Goal: Task Accomplishment & Management: Use online tool/utility

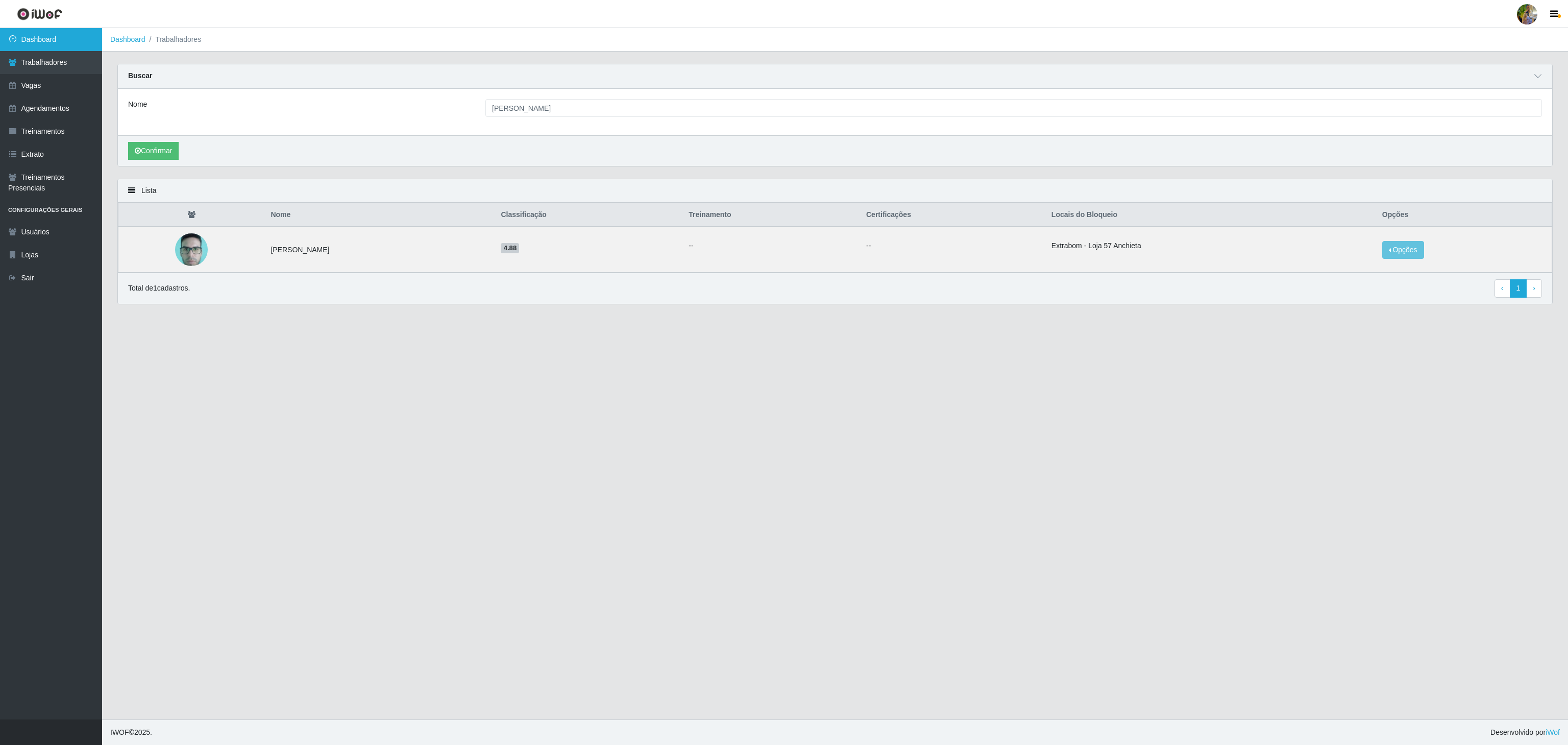
click at [60, 30] on link "Dashboard" at bounding box center [50, 39] width 102 height 23
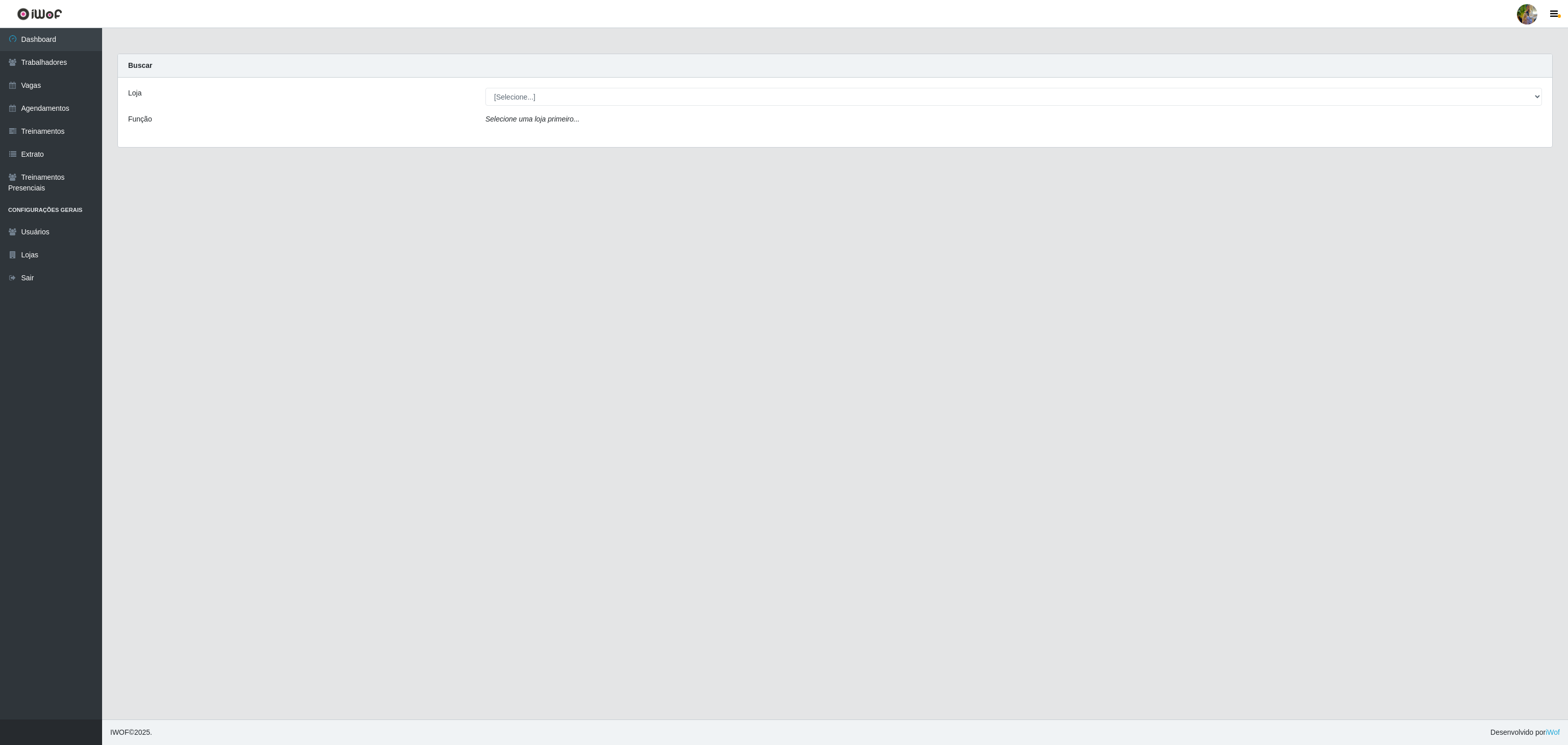
click at [651, 84] on div "Loja [Selecione...] Atacado Vem - [GEOGRAPHIC_DATA] 30 Laranjeiras Velha Atacad…" at bounding box center [834, 112] width 1434 height 69
click at [648, 88] on div "Loja [Selecione...] Atacado Vem - [GEOGRAPHIC_DATA] 30 Laranjeiras Velha Atacad…" at bounding box center [834, 112] width 1434 height 69
click at [643, 103] on select "[Selecione...] Atacado Vem - [GEOGRAPHIC_DATA] 30 Laranjeiras Velha Atacado Vem…" at bounding box center [1013, 96] width 1056 height 18
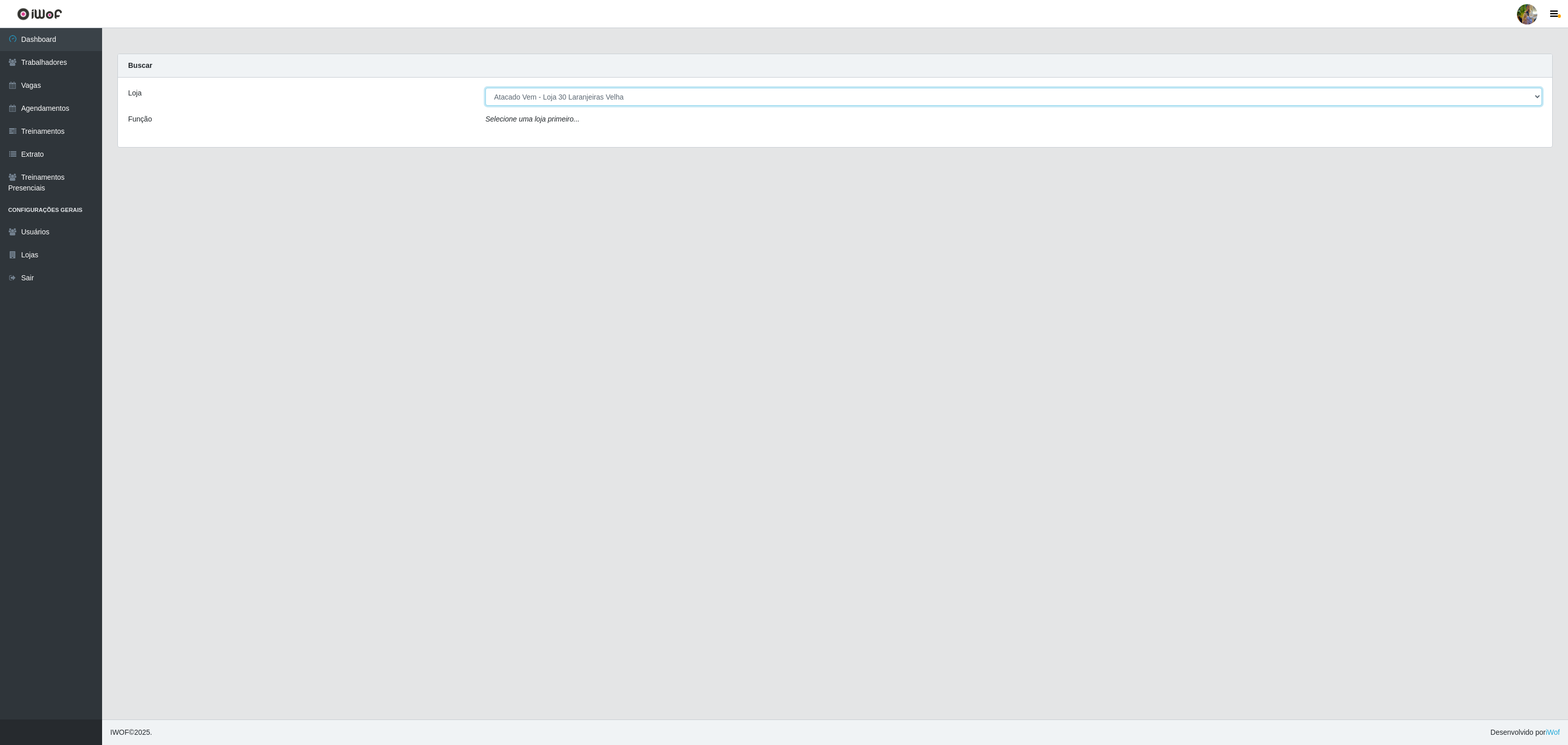
click at [485, 88] on select "[Selecione...] Atacado Vem - [GEOGRAPHIC_DATA] 30 Laranjeiras Velha Atacado Vem…" at bounding box center [1013, 96] width 1056 height 18
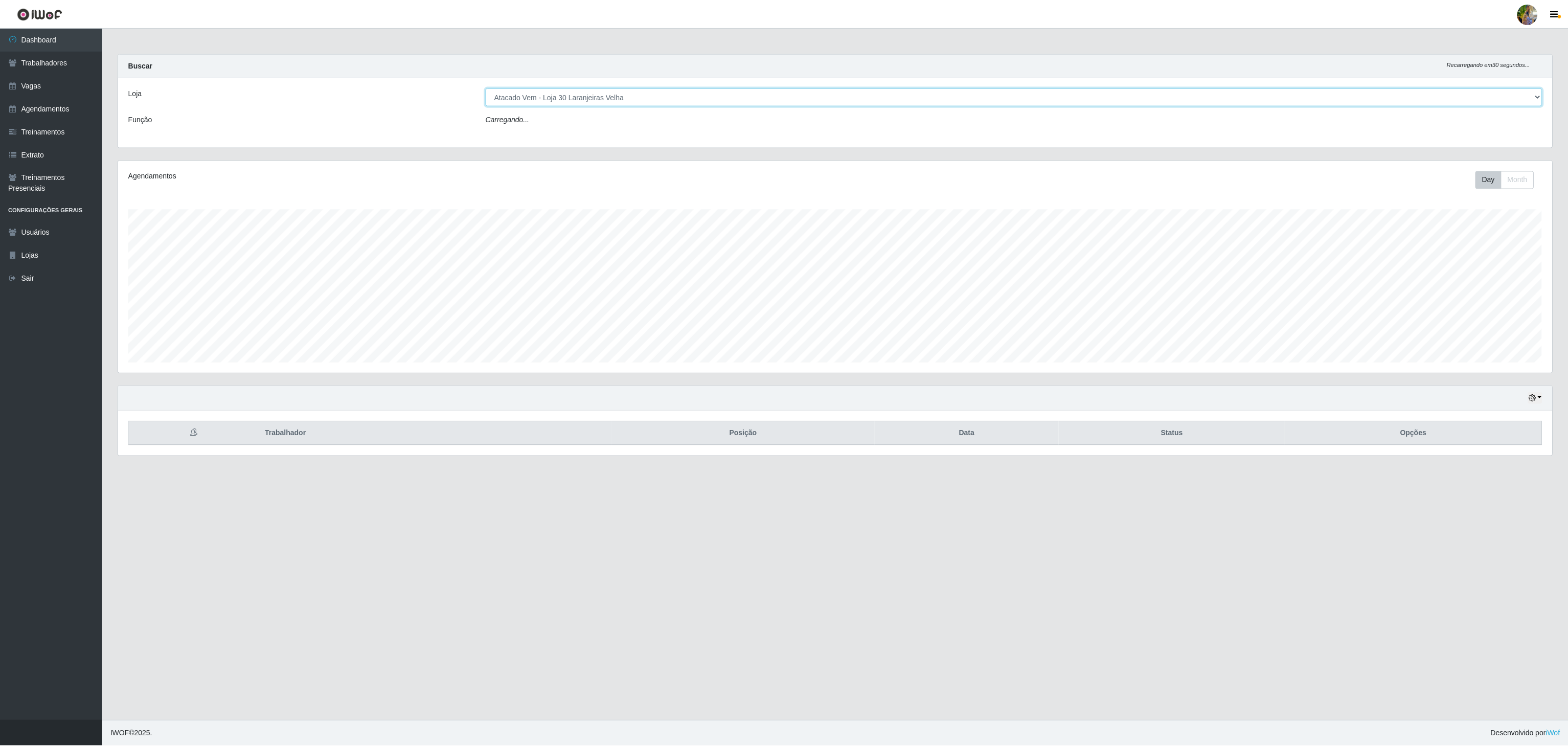
scroll to position [213, 1435]
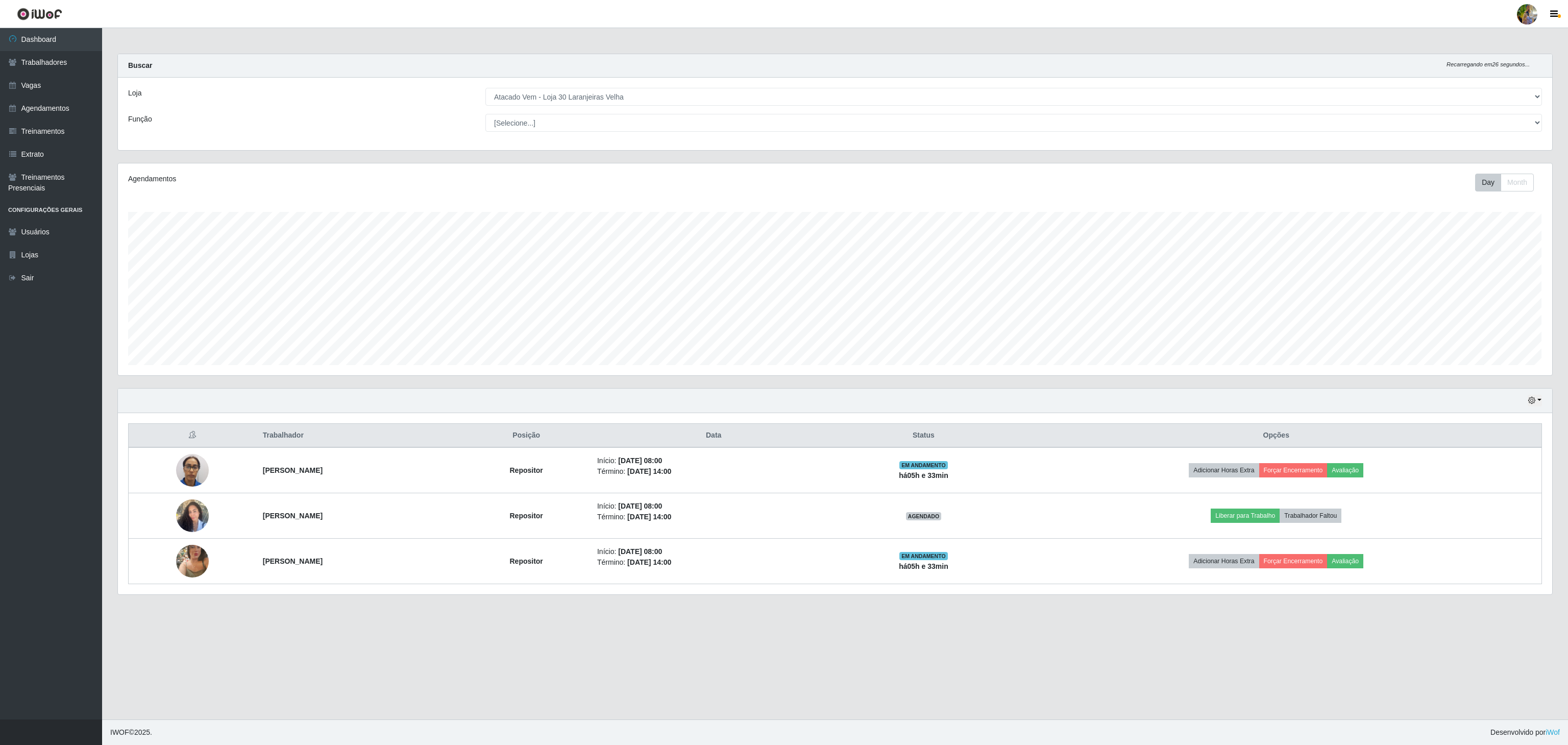
click at [566, 87] on div "Loja [Selecione...] Atacado Vem - [GEOGRAPHIC_DATA] 30 Laranjeiras Velha Atacad…" at bounding box center [834, 114] width 1434 height 73
click at [566, 88] on div "Loja [Selecione...] Atacado Vem - [GEOGRAPHIC_DATA] 30 Laranjeiras Velha Atacad…" at bounding box center [834, 114] width 1434 height 73
click at [566, 90] on select "[Selecione...] Atacado Vem - [GEOGRAPHIC_DATA] 30 Laranjeiras Velha Atacado Vem…" at bounding box center [1013, 96] width 1056 height 18
click at [485, 88] on select "[Selecione...] Atacado Vem - [GEOGRAPHIC_DATA] 30 Laranjeiras Velha Atacado Vem…" at bounding box center [1013, 96] width 1056 height 18
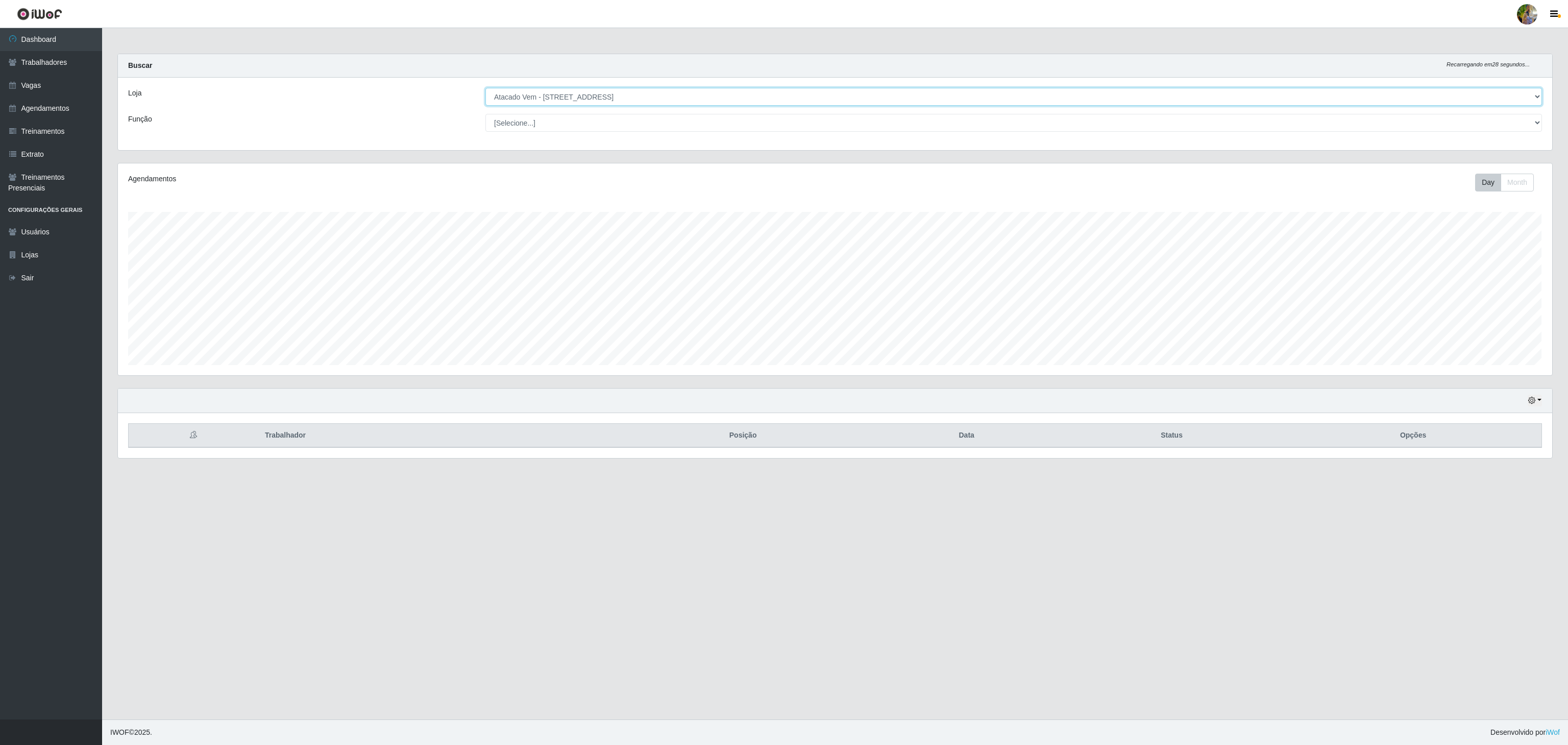
click at [587, 99] on select "[Selecione...] Atacado Vem - [GEOGRAPHIC_DATA] 30 Laranjeiras Velha Atacado Vem…" at bounding box center [1013, 96] width 1056 height 18
click at [485, 88] on select "[Selecione...] Atacado Vem - [GEOGRAPHIC_DATA] 30 Laranjeiras Velha Atacado Vem…" at bounding box center [1013, 96] width 1056 height 18
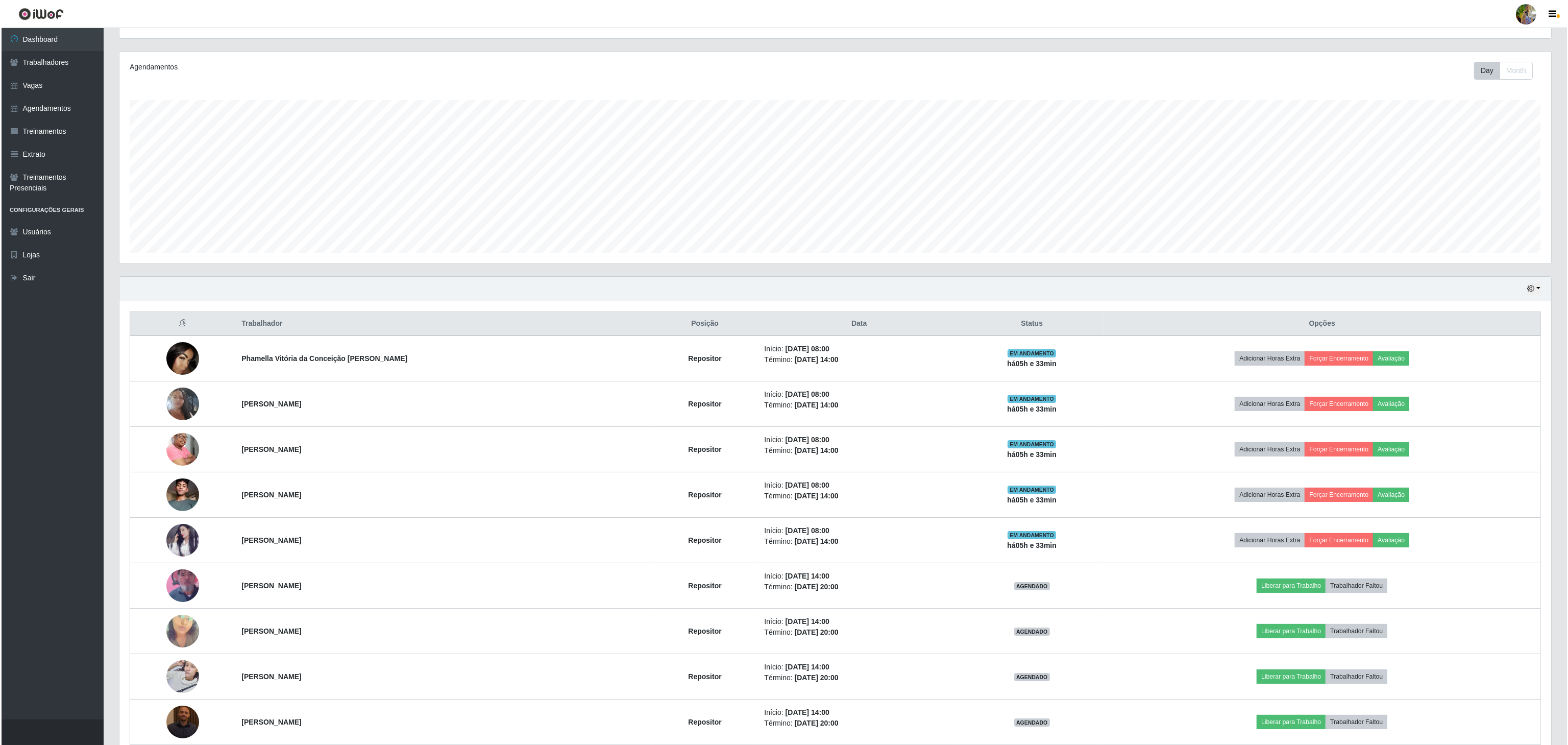
scroll to position [0, 0]
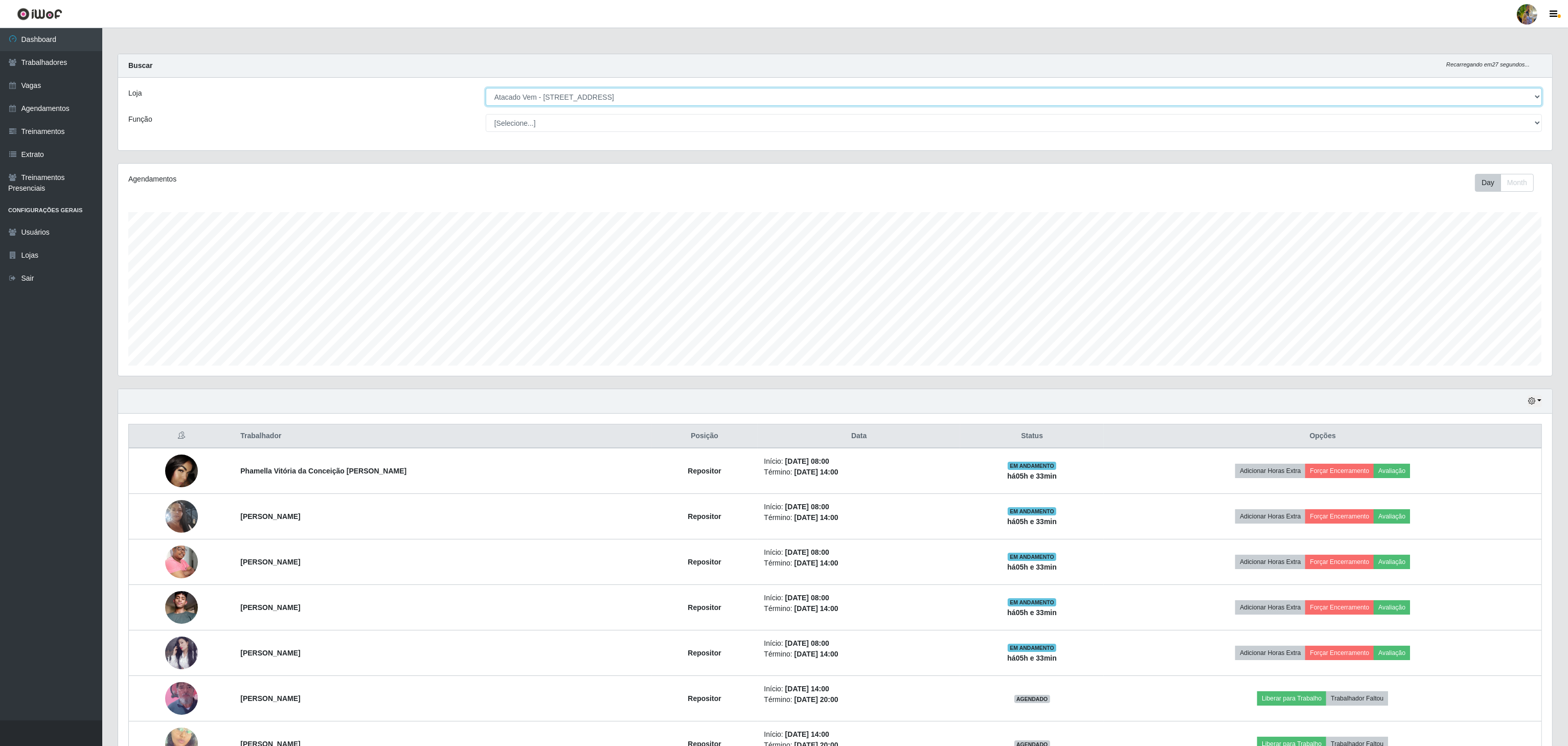
click at [618, 89] on select "[Selecione...] Atacado Vem - [GEOGRAPHIC_DATA] 30 Laranjeiras Velha Atacado Vem…" at bounding box center [1013, 96] width 1056 height 18
click at [486, 89] on select "[Selecione...] Atacado Vem - [GEOGRAPHIC_DATA] 30 Laranjeiras Velha Atacado Vem…" at bounding box center [1013, 96] width 1056 height 18
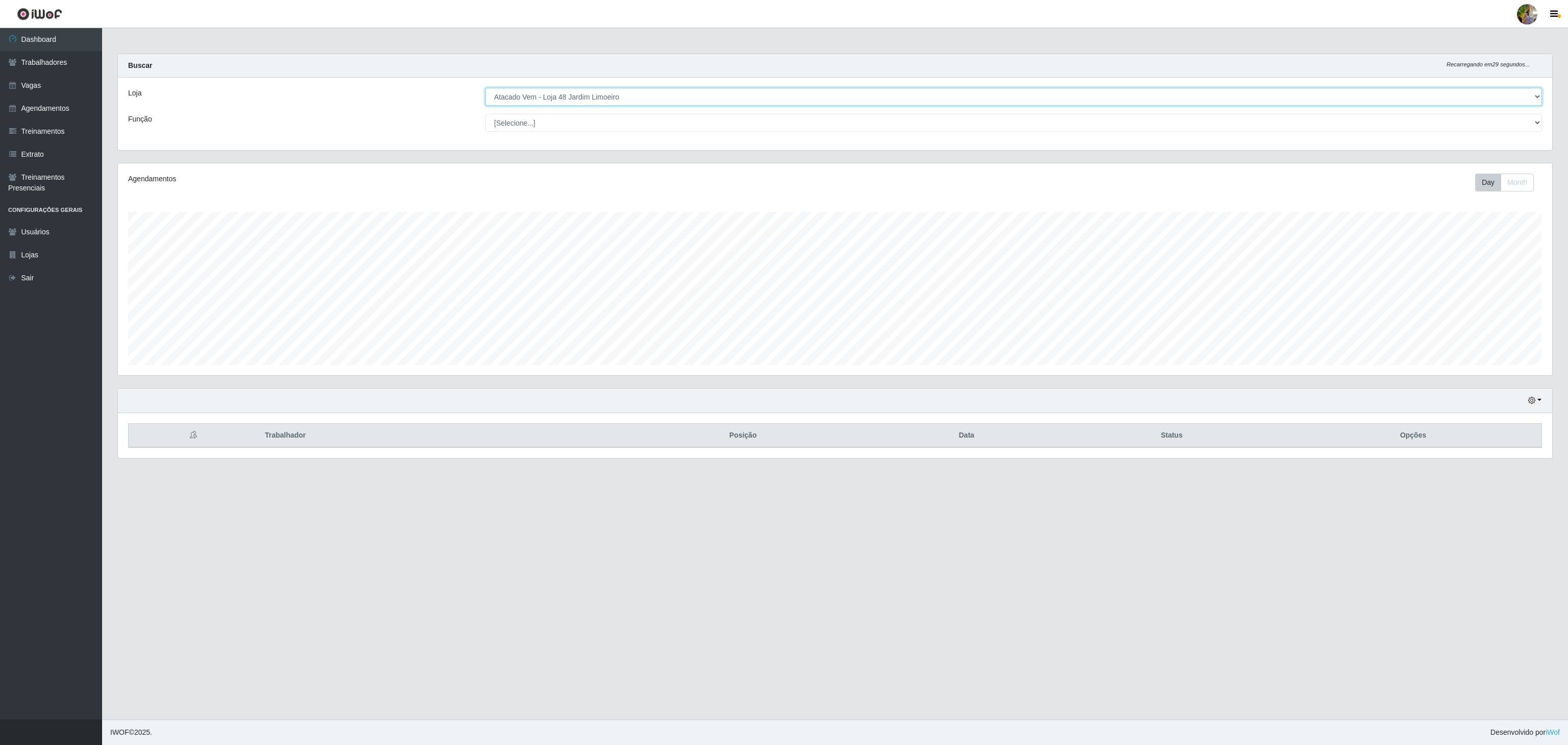
click at [617, 93] on select "[Selecione...] Atacado Vem - [GEOGRAPHIC_DATA] 30 Laranjeiras Velha Atacado Vem…" at bounding box center [1013, 96] width 1056 height 18
click at [485, 88] on select "[Selecione...] Atacado Vem - [GEOGRAPHIC_DATA] 30 Laranjeiras Velha Atacado Vem…" at bounding box center [1013, 96] width 1056 height 18
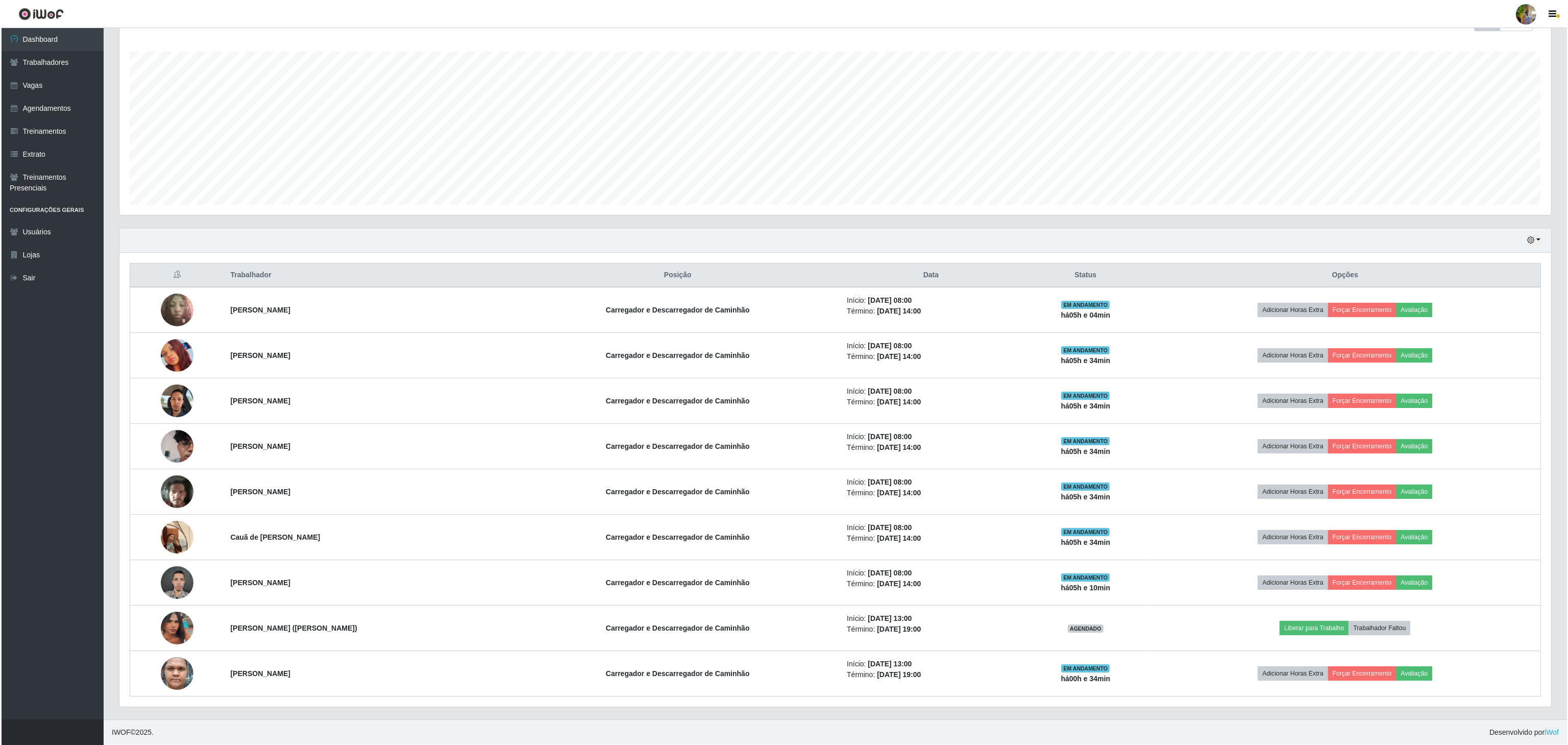
scroll to position [0, 0]
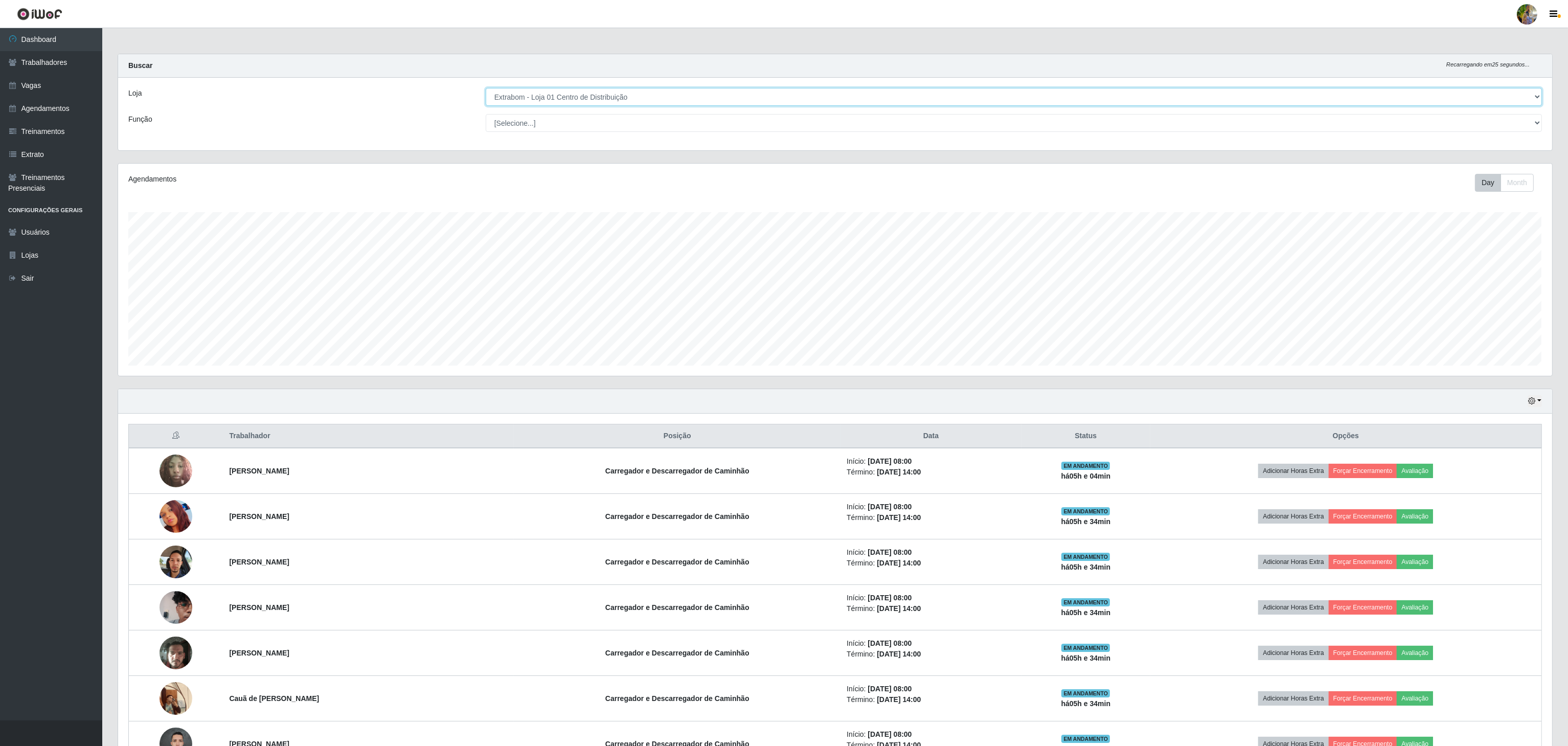
click at [607, 98] on select "[Selecione...] Atacado Vem - [GEOGRAPHIC_DATA] 30 Laranjeiras Velha Atacado Vem…" at bounding box center [1013, 96] width 1056 height 18
click at [486, 89] on select "[Selecione...] Atacado Vem - [GEOGRAPHIC_DATA] 30 Laranjeiras Velha Atacado Vem…" at bounding box center [1013, 96] width 1056 height 18
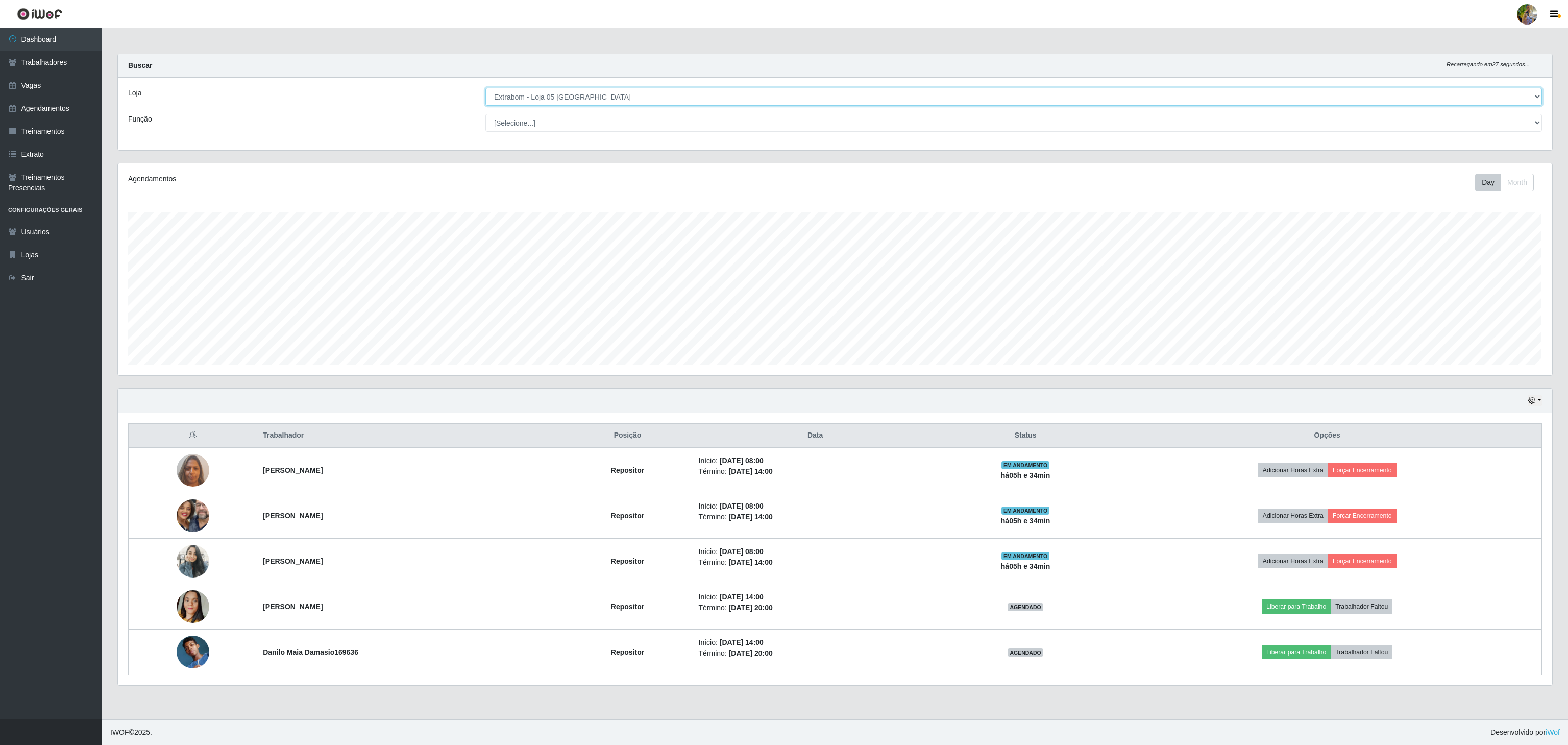
click at [605, 92] on select "[Selecione...] Atacado Vem - [GEOGRAPHIC_DATA] 30 Laranjeiras Velha Atacado Vem…" at bounding box center [1013, 96] width 1056 height 18
click at [485, 88] on select "[Selecione...] Atacado Vem - [GEOGRAPHIC_DATA] 30 Laranjeiras Velha Atacado Vem…" at bounding box center [1013, 96] width 1056 height 18
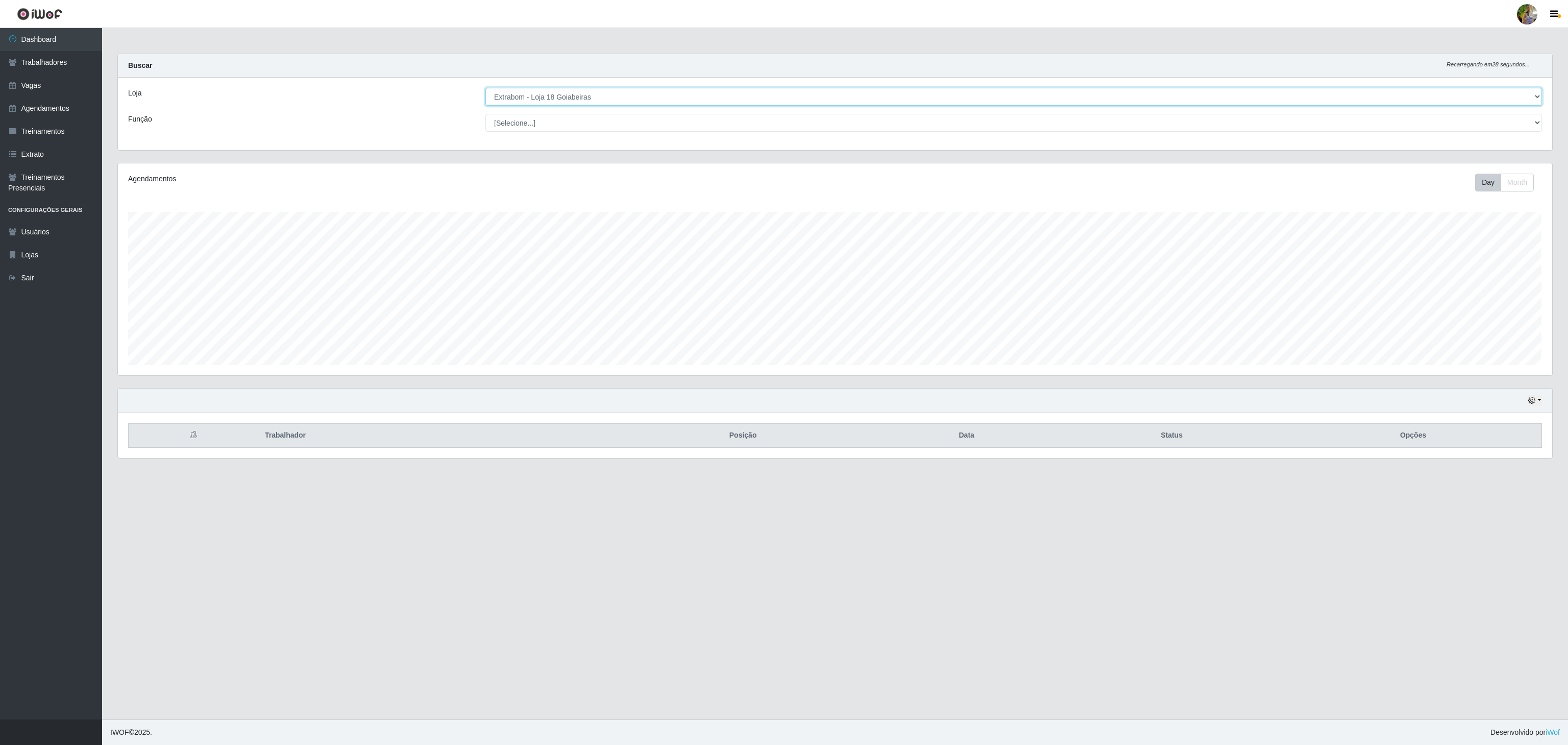
click at [628, 99] on select "[Selecione...] Atacado Vem - [GEOGRAPHIC_DATA] 30 Laranjeiras Velha Atacado Vem…" at bounding box center [1013, 96] width 1056 height 18
click at [485, 88] on select "[Selecione...] Atacado Vem - [GEOGRAPHIC_DATA] 30 Laranjeiras Velha Atacado Vem…" at bounding box center [1013, 96] width 1056 height 18
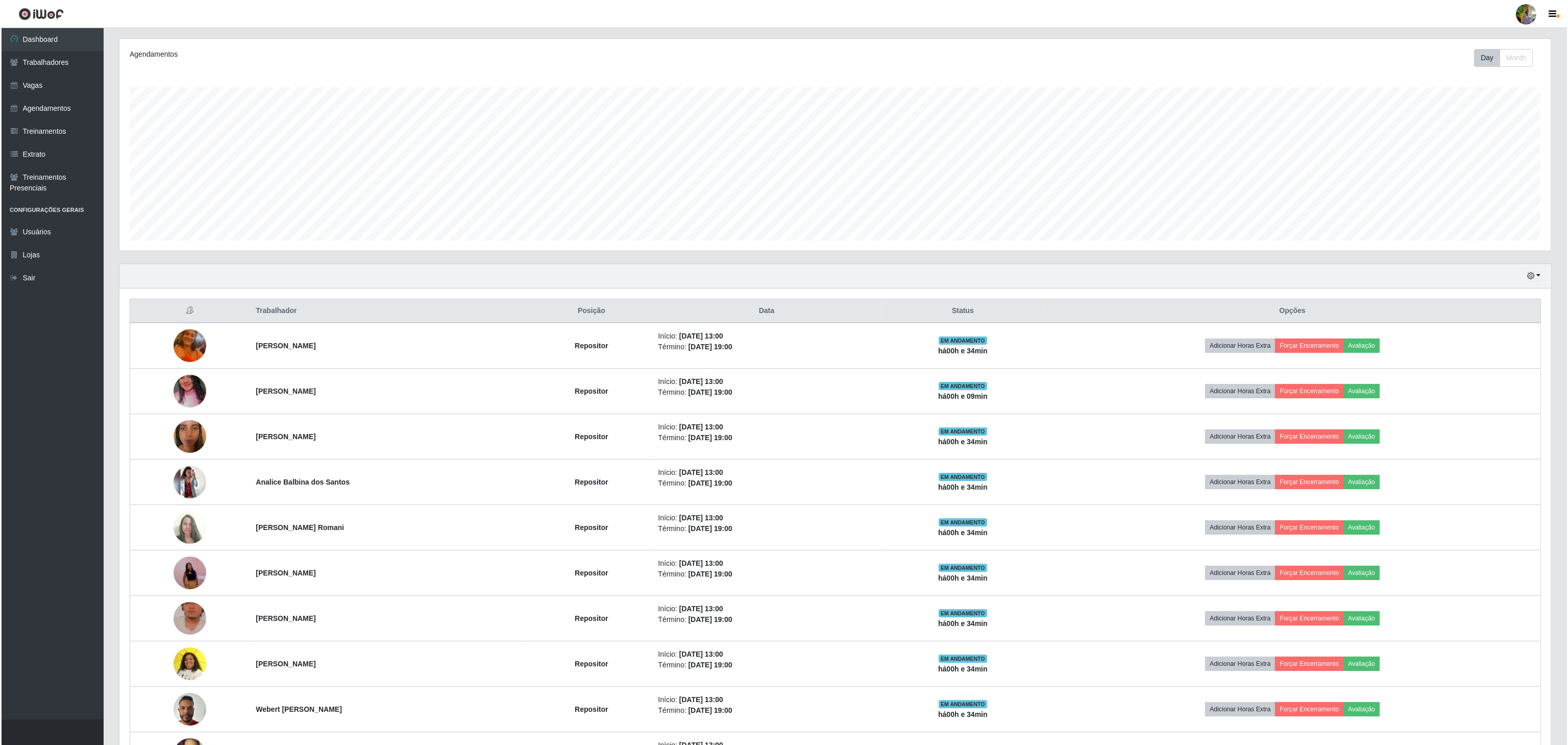
scroll to position [0, 0]
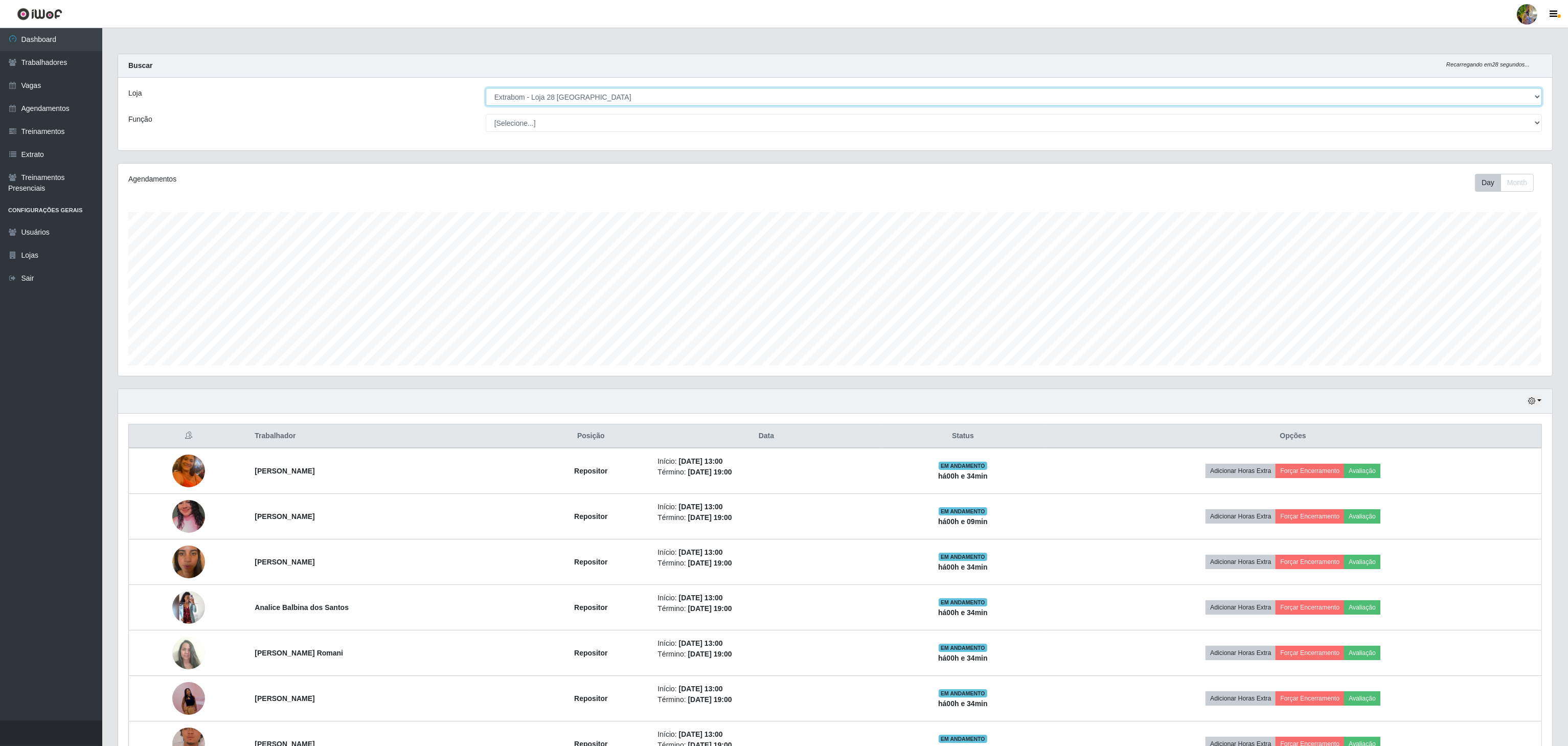
click at [589, 100] on select "[Selecione...] Atacado Vem - [GEOGRAPHIC_DATA] 30 Laranjeiras Velha Atacado Vem…" at bounding box center [1013, 96] width 1056 height 18
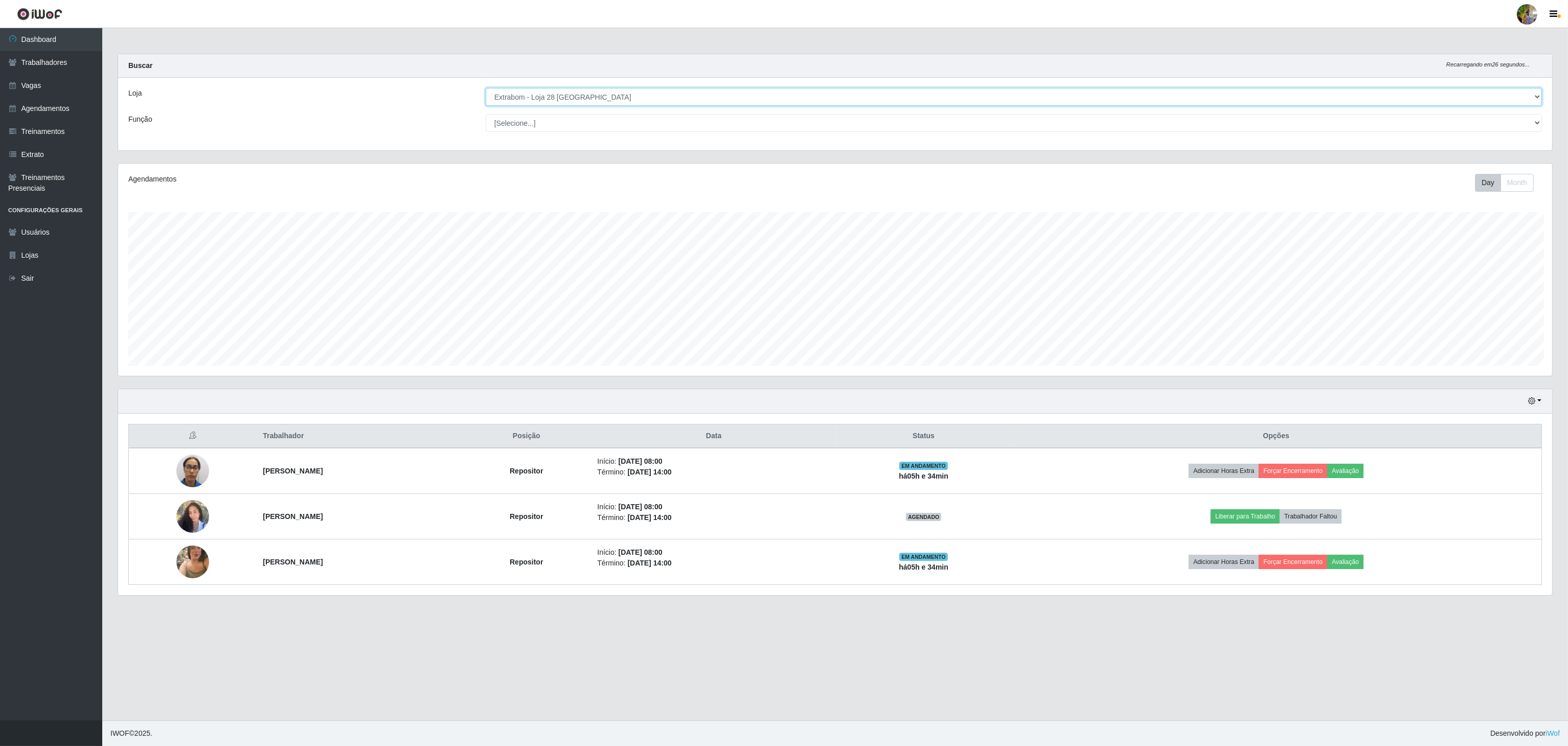
scroll to position [213, 1435]
select select "470"
click at [486, 89] on select "[Selecione...] Atacado Vem - [GEOGRAPHIC_DATA] 30 Laranjeiras Velha Atacado Vem…" at bounding box center [1014, 96] width 1058 height 18
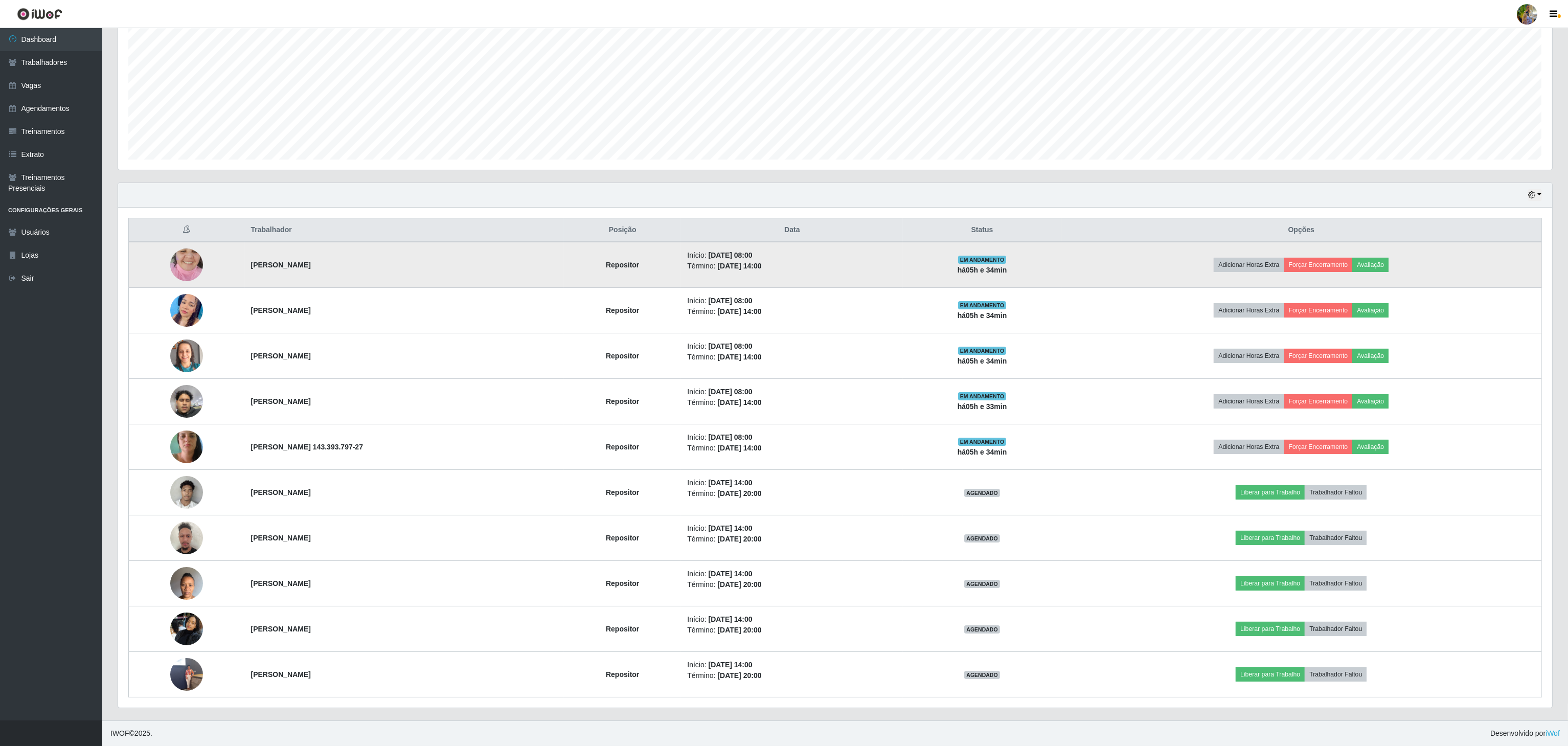
scroll to position [0, 0]
